Goal: Task Accomplishment & Management: Complete application form

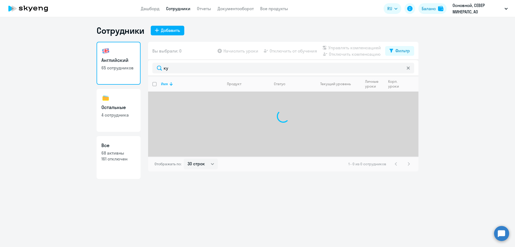
select select "30"
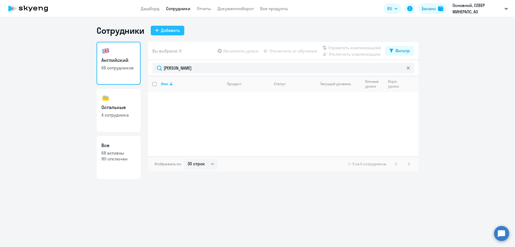
type input "[PERSON_NAME]"
click at [166, 34] on button "Добавить" at bounding box center [168, 31] width 34 height 10
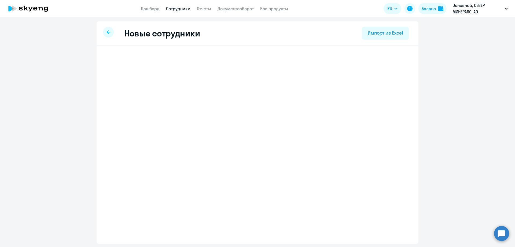
select select "english_adult_not_native_speaker"
select select "3"
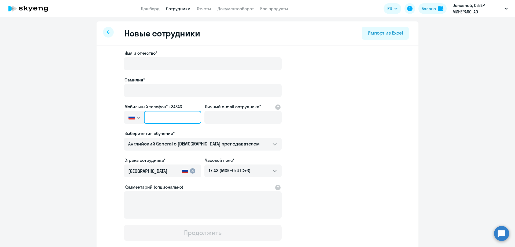
click at [177, 118] on input "text" at bounding box center [172, 117] width 57 height 13
paste input "[PHONE_NUMBER]"
type input "[PHONE_NUMBER]"
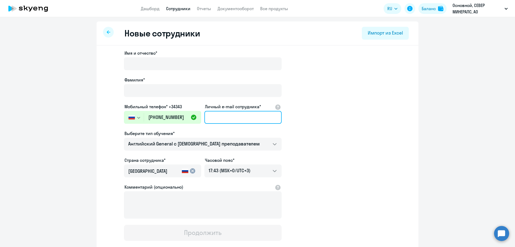
click at [225, 119] on input "Личный e-mail сотрудника*" at bounding box center [242, 117] width 77 height 13
paste input "[EMAIL_ADDRESS][DOMAIN_NAME]"
type input "[EMAIL_ADDRESS][DOMAIN_NAME]"
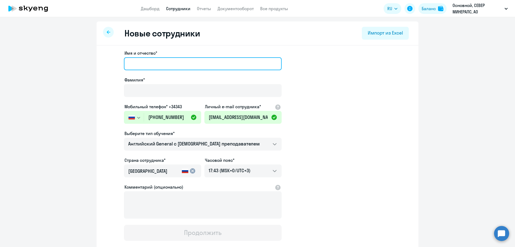
click at [166, 61] on input "Имя и отчество*" at bounding box center [203, 63] width 158 height 13
paste input "[PERSON_NAME]"
drag, startPoint x: 152, startPoint y: 63, endPoint x: 108, endPoint y: 63, distance: 44.3
click at [108, 63] on app-new-student-form "Имя и отчество* [PERSON_NAME]* Мобильный телефон* +34343 [GEOGRAPHIC_DATA] +7 […" at bounding box center [257, 145] width 305 height 191
click at [167, 63] on input "[PERSON_NAME]" at bounding box center [203, 63] width 158 height 13
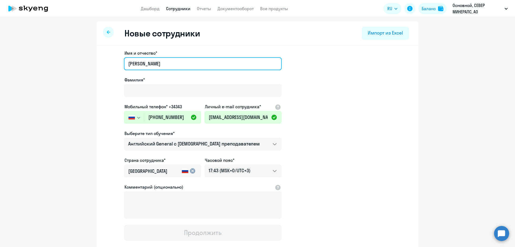
drag, startPoint x: 151, startPoint y: 64, endPoint x: 82, endPoint y: 60, distance: 68.5
click at [83, 61] on ng-component "Новые сотрудники Импорт из Excel Имя и отчество* [PERSON_NAME]* Мобильный телеф…" at bounding box center [257, 151] width 515 height 260
type input "[PERSON_NAME]"
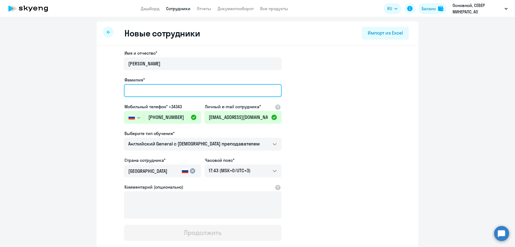
click at [137, 91] on input "Фамилия*" at bounding box center [203, 90] width 158 height 13
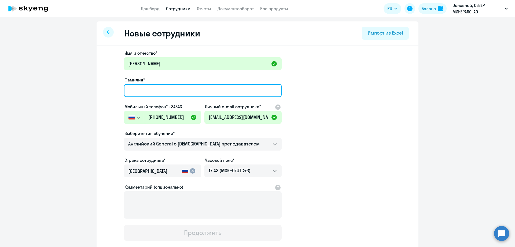
paste input "[PERSON_NAME]"
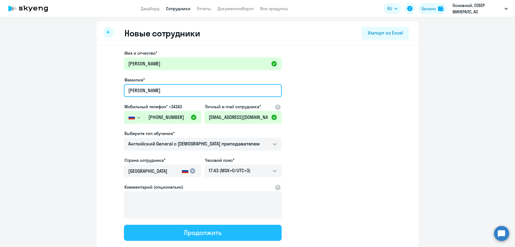
type input "[PERSON_NAME]"
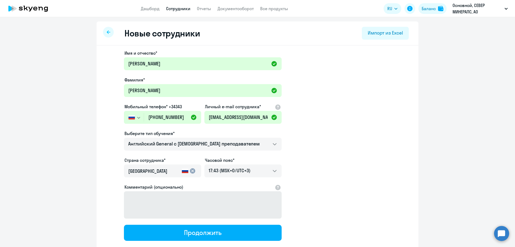
drag, startPoint x: 212, startPoint y: 230, endPoint x: 210, endPoint y: 224, distance: 6.4
click at [212, 230] on div "Продолжить" at bounding box center [202, 233] width 37 height 9
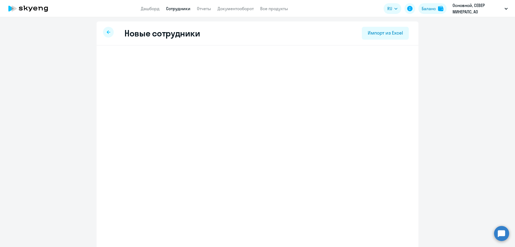
select select "english_adult_not_native_speaker"
select select "3"
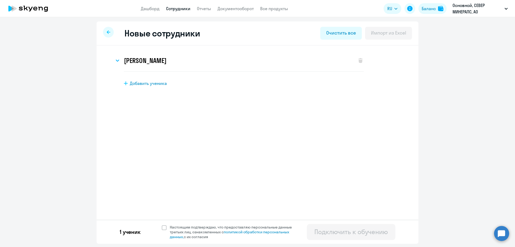
click at [167, 223] on div "1 ученик Настоящим подтверждаю, что предоставляю персональные данные третьих ли…" at bounding box center [258, 232] width 322 height 24
click at [166, 228] on span at bounding box center [164, 228] width 5 height 5
click at [162, 225] on input "Настоящим подтверждаю, что предоставляю персональные данные третьих лиц, ознако…" at bounding box center [162, 225] width 0 height 0
checkbox input "true"
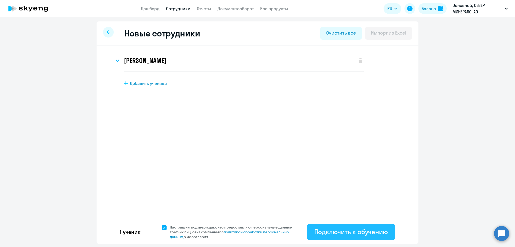
click at [342, 230] on div "Подключить к обучению" at bounding box center [351, 232] width 74 height 9
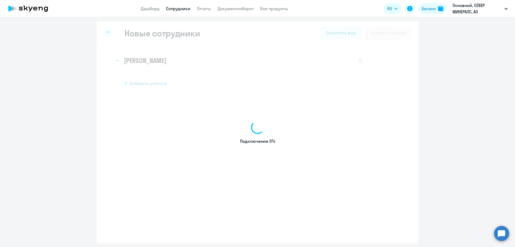
select select "english_adult_not_native_speaker"
select select "3"
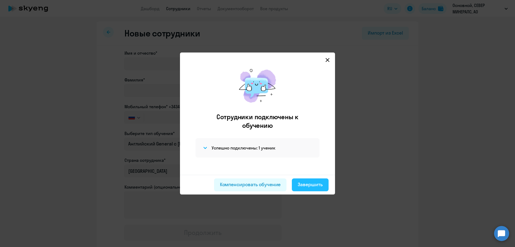
click at [317, 184] on div "Завершить" at bounding box center [310, 184] width 25 height 7
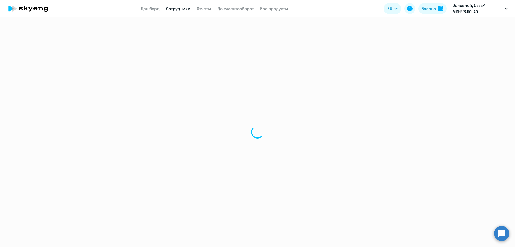
select select "30"
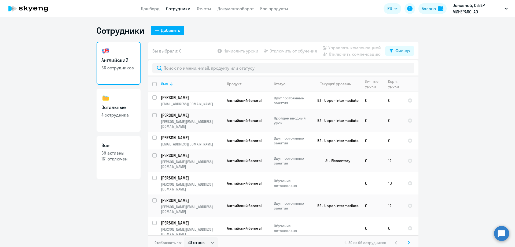
click at [247, 56] on div "Начислить уроки Отключить от обучения Управлять компенсацией Отключить компенса…" at bounding box center [300, 51] width 169 height 13
click at [181, 6] on link "Сотрудники" at bounding box center [178, 8] width 24 height 5
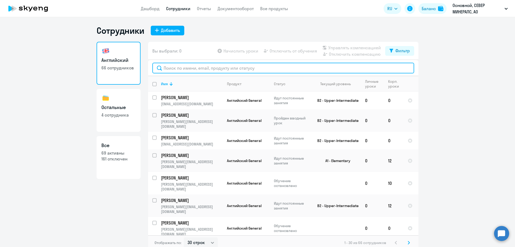
click at [211, 69] on input "text" at bounding box center [283, 68] width 262 height 11
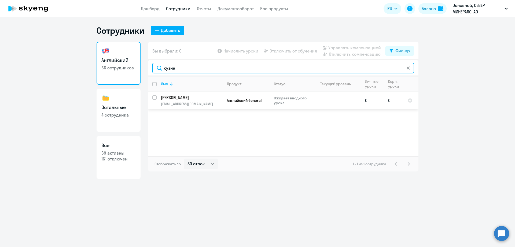
type input "кузне"
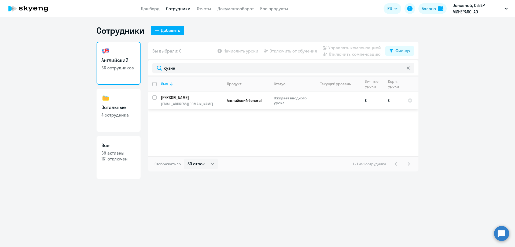
click at [156, 97] on input "select row 42529233" at bounding box center [157, 101] width 11 height 11
checkbox input "true"
